Goal: Information Seeking & Learning: Learn about a topic

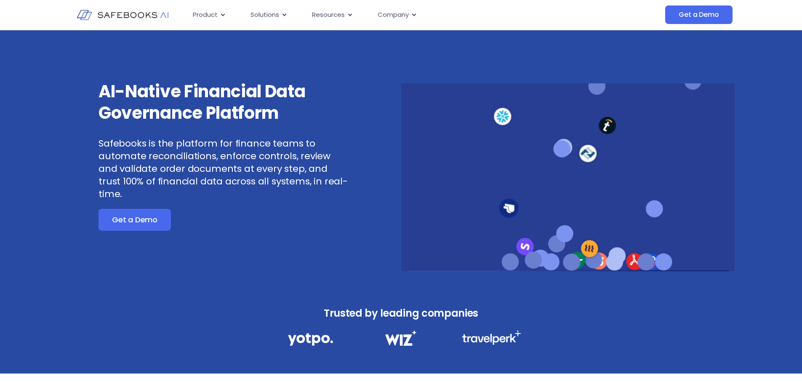
drag, startPoint x: 609, startPoint y: 245, endPoint x: 486, endPoint y: 255, distance: 123.0
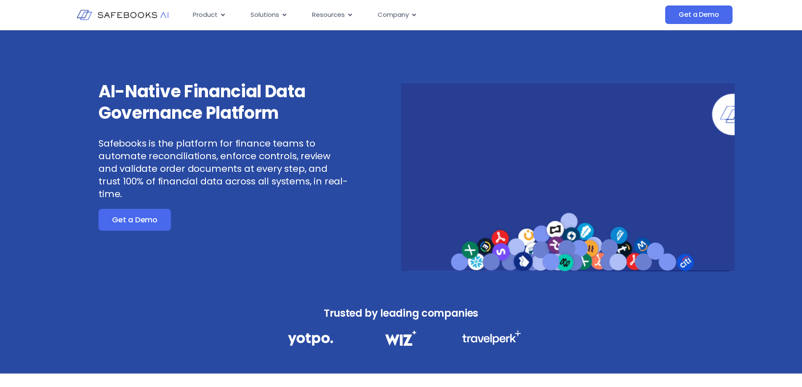
click at [486, 255] on video at bounding box center [568, 177] width 334 height 188
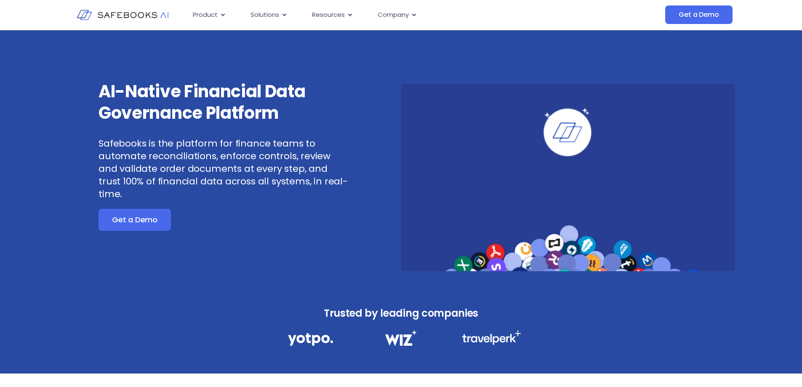
drag, startPoint x: 486, startPoint y: 256, endPoint x: 508, endPoint y: 190, distance: 69.1
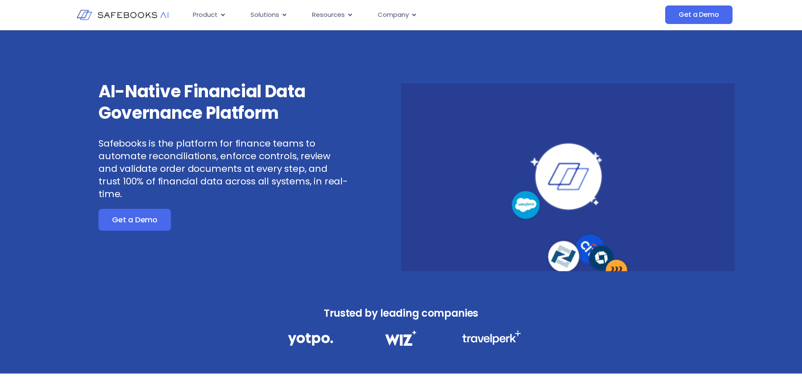
click at [507, 191] on video at bounding box center [568, 177] width 334 height 188
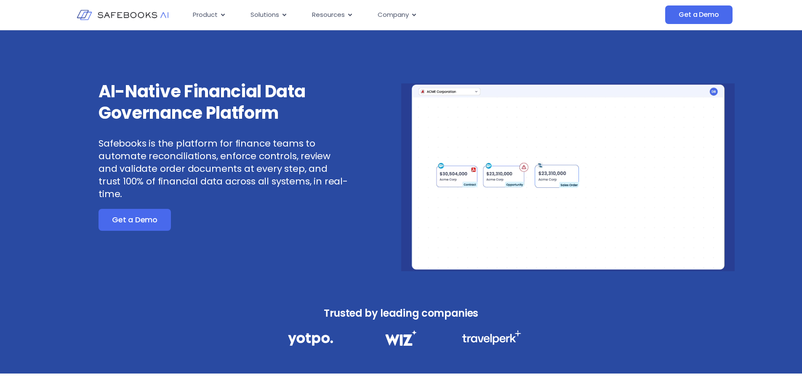
click at [650, 151] on video at bounding box center [568, 177] width 334 height 188
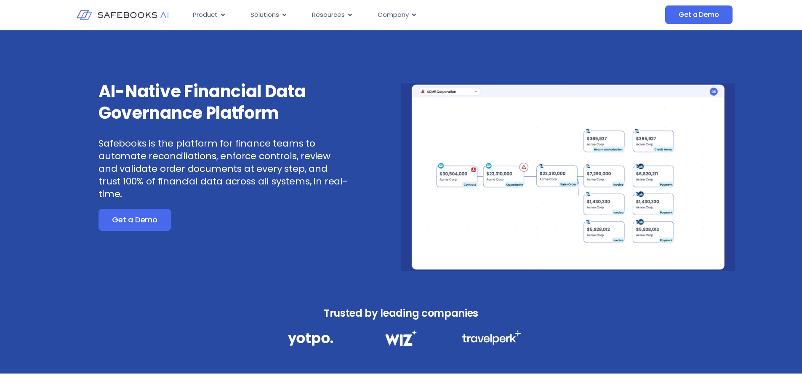
drag, startPoint x: 404, startPoint y: 289, endPoint x: 277, endPoint y: -17, distance: 331.3
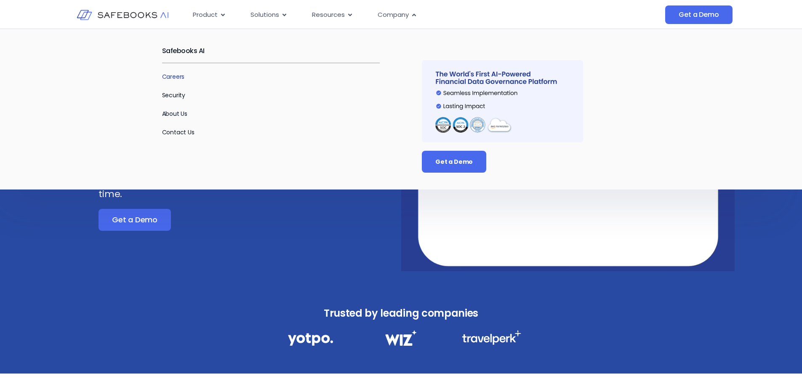
click at [180, 73] on link "Careers" at bounding box center [173, 76] width 23 height 8
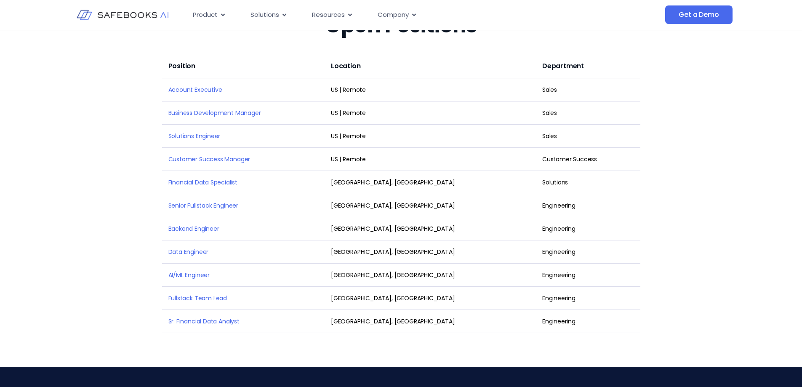
scroll to position [1094, 0]
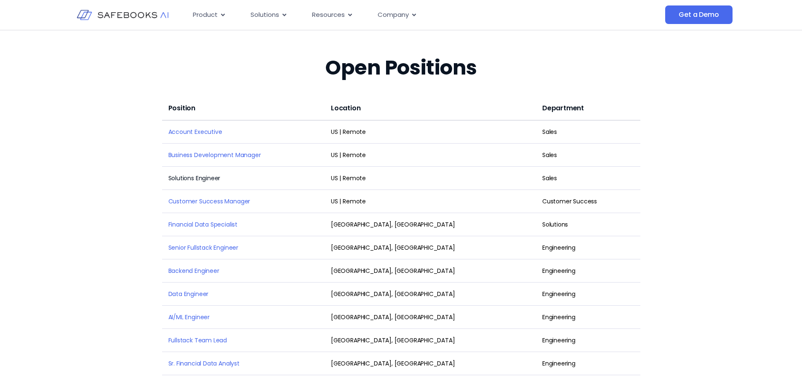
click at [202, 174] on link "Solutions Engineer" at bounding box center [194, 178] width 52 height 8
click at [178, 174] on link "Solutions Engineer" at bounding box center [194, 178] width 52 height 8
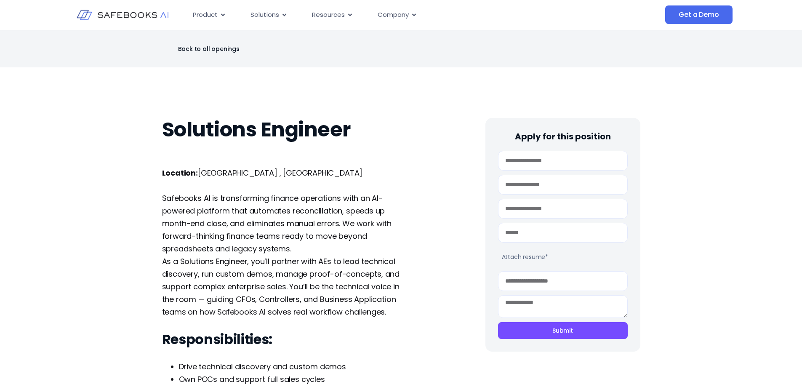
drag, startPoint x: 245, startPoint y: 285, endPoint x: 205, endPoint y: 82, distance: 206.0
drag, startPoint x: 289, startPoint y: 330, endPoint x: 80, endPoint y: -8, distance: 397.7
click at [145, 11] on img at bounding box center [123, 15] width 92 height 27
